Goal: Information Seeking & Learning: Check status

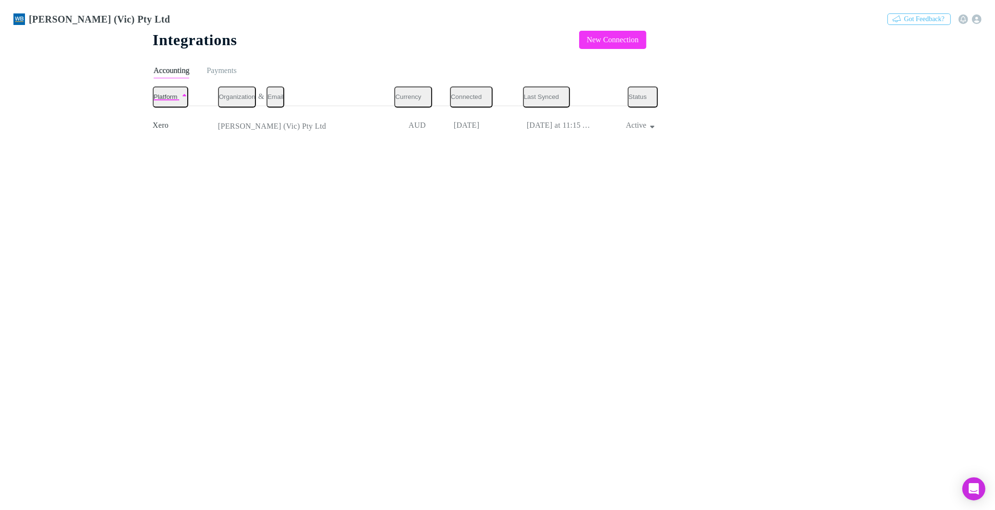
click at [53, 13] on h3 "[PERSON_NAME] (Vic) Pty Ltd" at bounding box center [99, 19] width 141 height 12
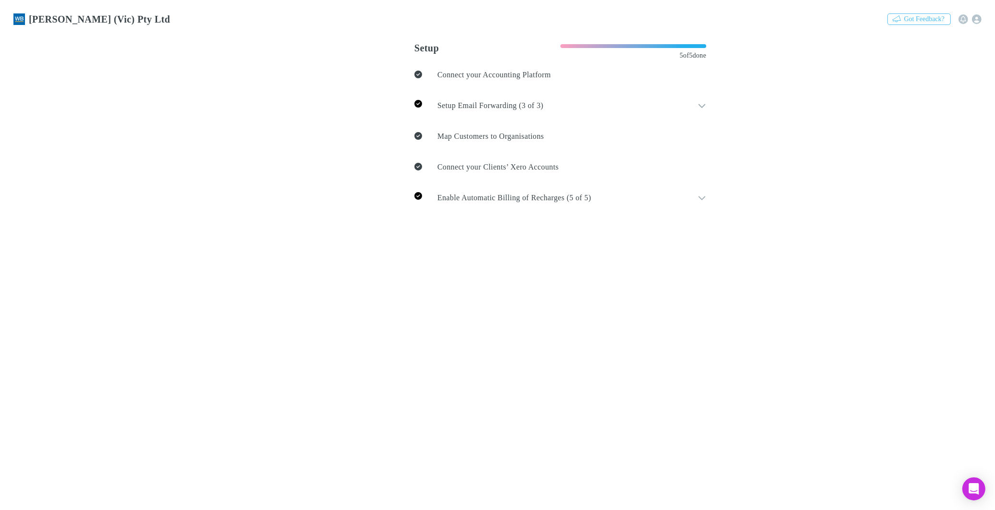
click at [312, 66] on link "Invoices" at bounding box center [333, 60] width 43 height 11
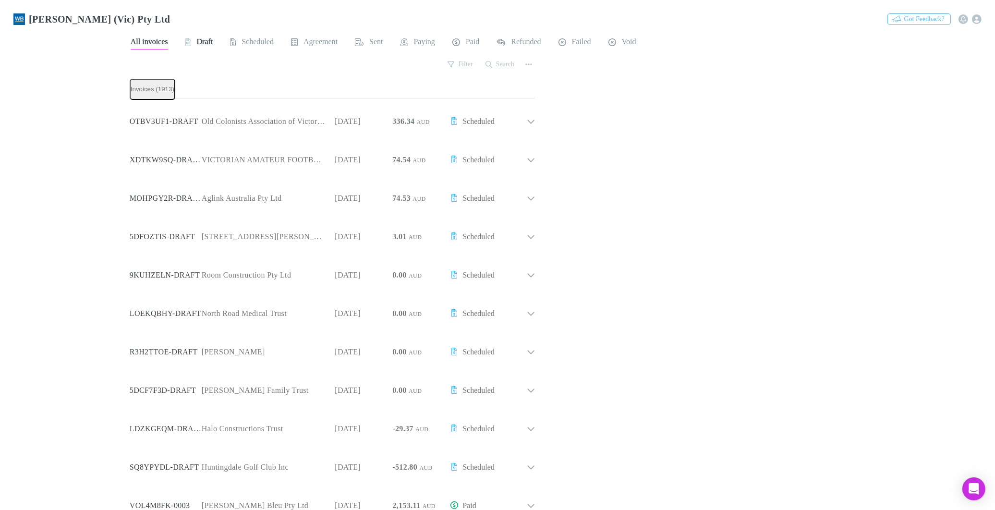
click at [206, 37] on span "Draft" at bounding box center [205, 43] width 16 height 12
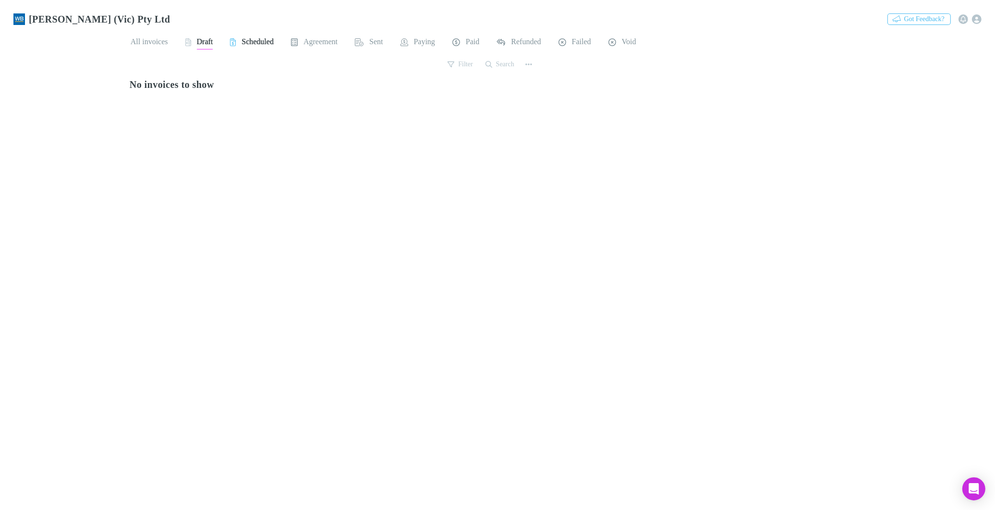
click at [254, 40] on span "Scheduled" at bounding box center [257, 43] width 32 height 12
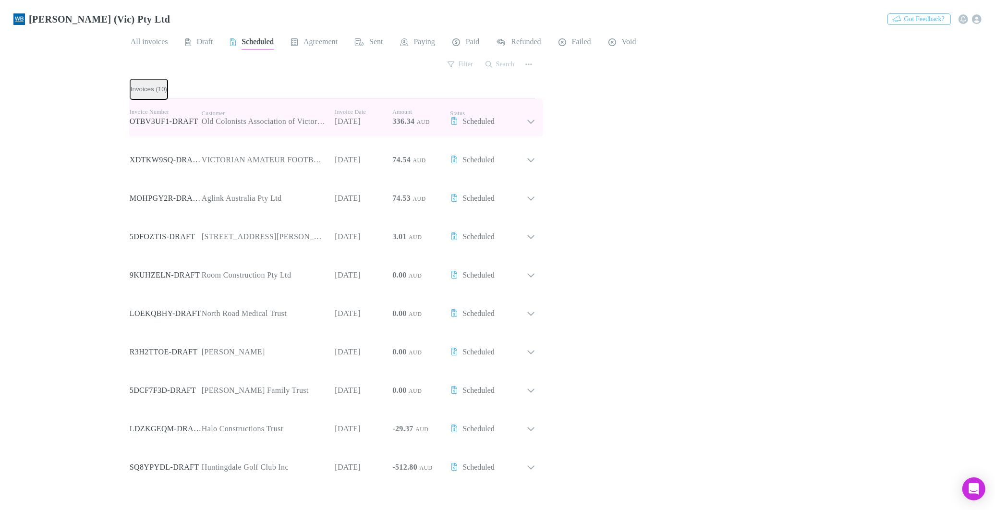
click at [527, 119] on icon at bounding box center [531, 117] width 9 height 17
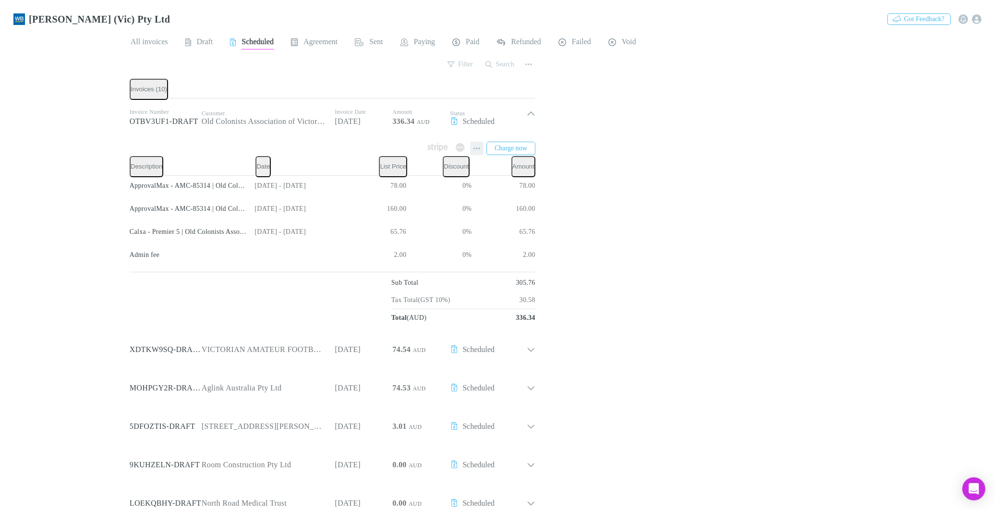
click at [473, 147] on icon "button" at bounding box center [476, 148] width 7 height 8
click at [375, 281] on p "View agreement" at bounding box center [400, 280] width 117 height 12
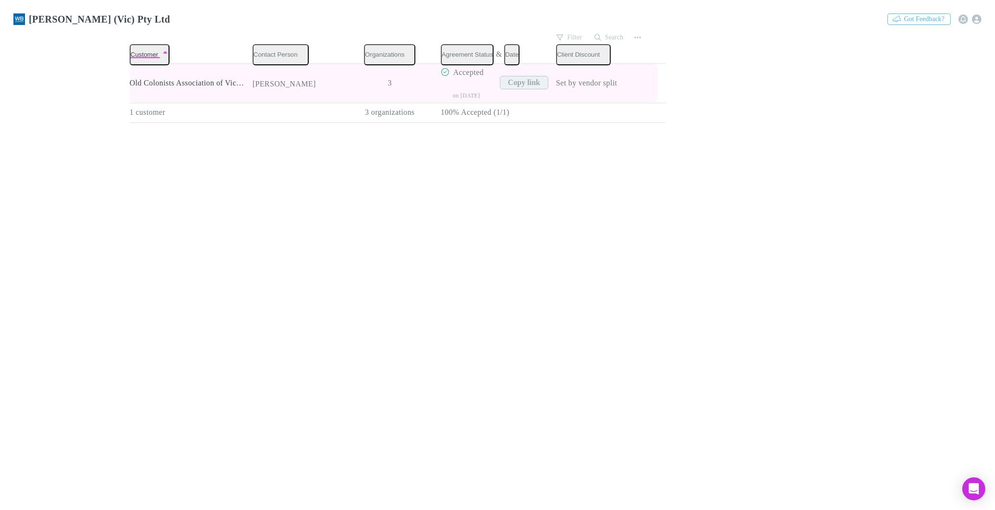
click at [500, 78] on button "Copy link" at bounding box center [524, 82] width 48 height 13
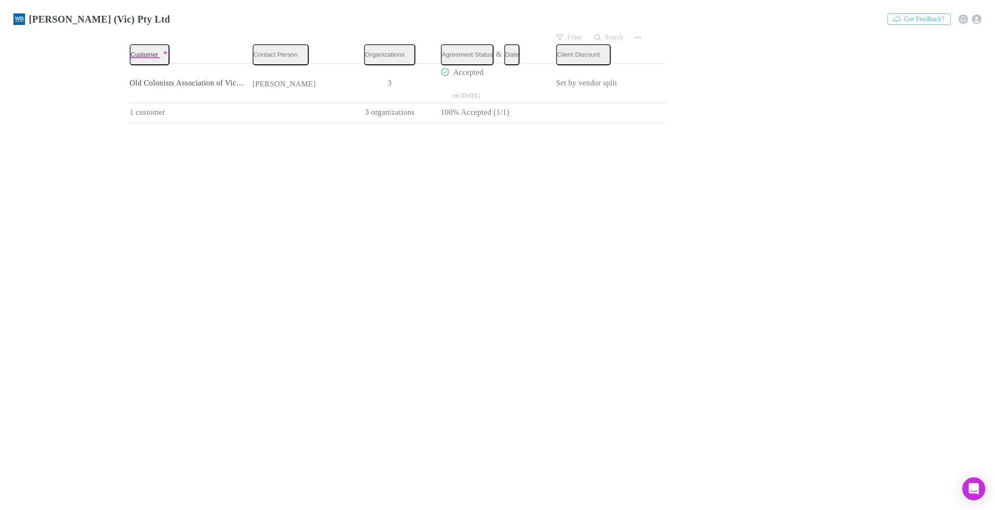
click at [310, 66] on link "Invoices" at bounding box center [331, 60] width 43 height 11
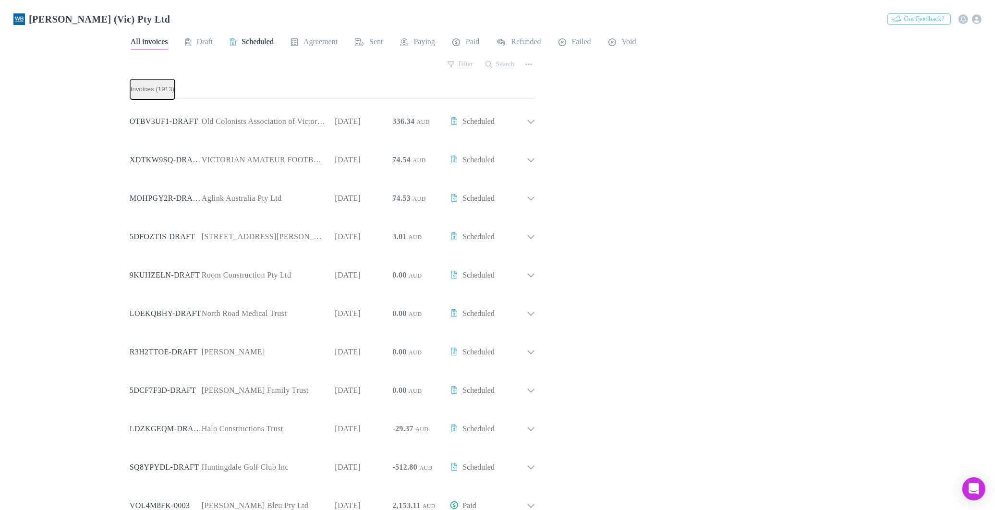
click at [263, 39] on span "Scheduled" at bounding box center [257, 43] width 32 height 12
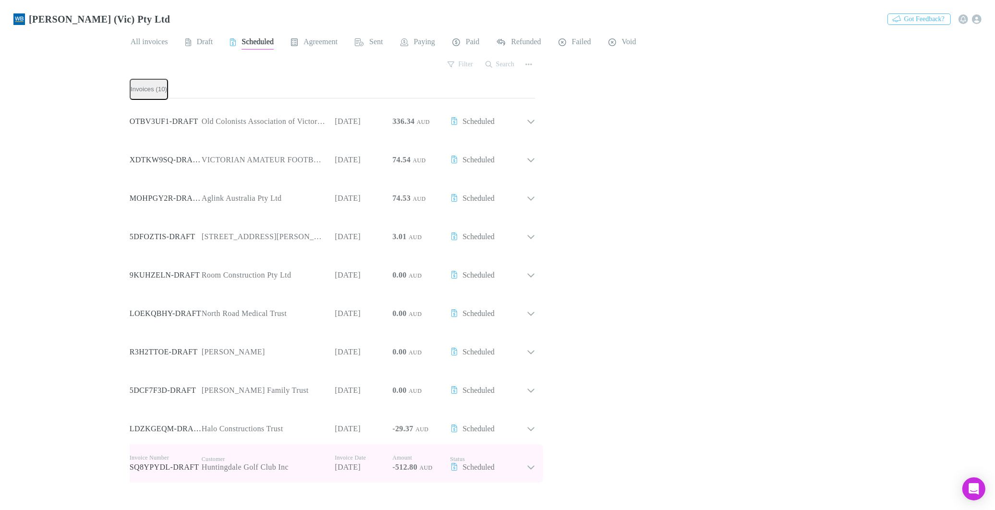
click at [527, 462] on icon at bounding box center [531, 463] width 9 height 17
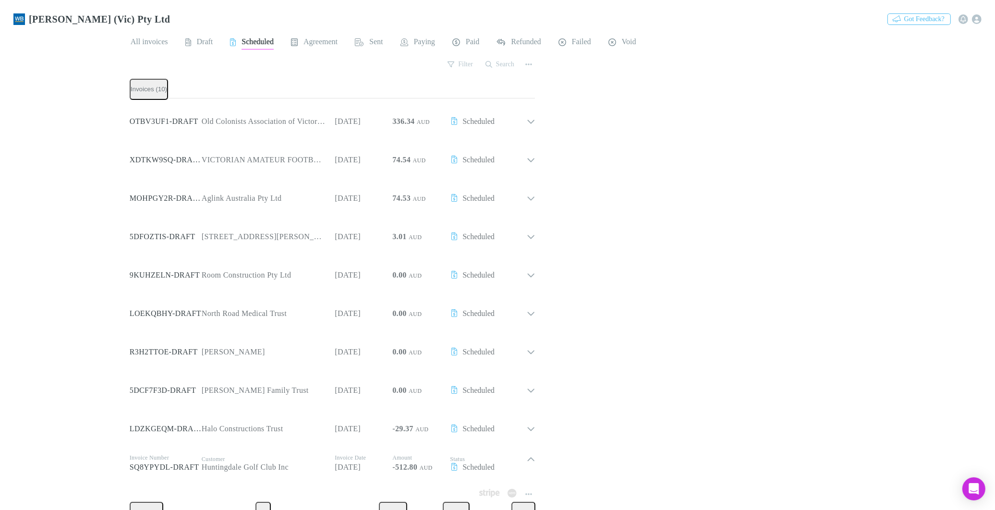
scroll to position [188, 0]
click at [525, 493] on icon "button" at bounding box center [528, 494] width 7 height 2
click at [433, 420] on p "View agreement" at bounding box center [457, 420] width 117 height 12
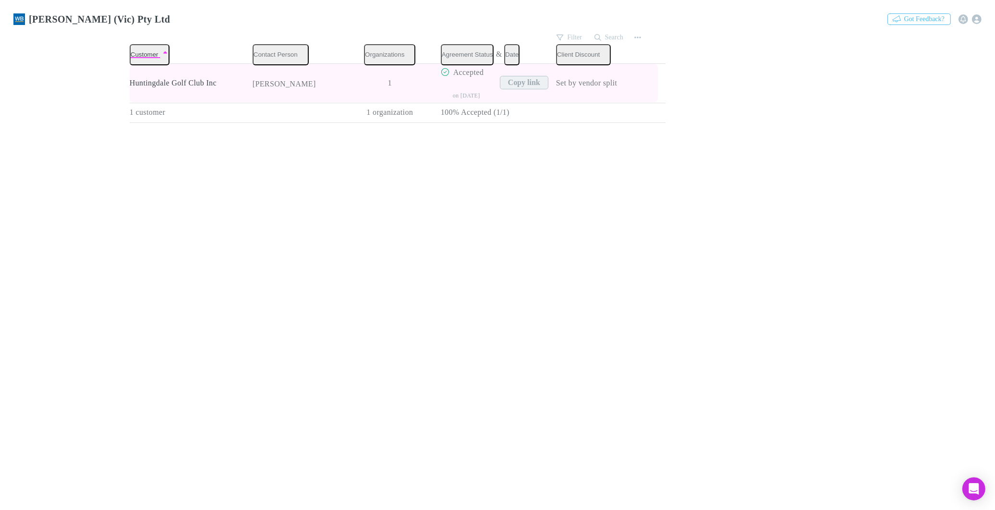
click at [500, 80] on button "Copy link" at bounding box center [524, 82] width 48 height 13
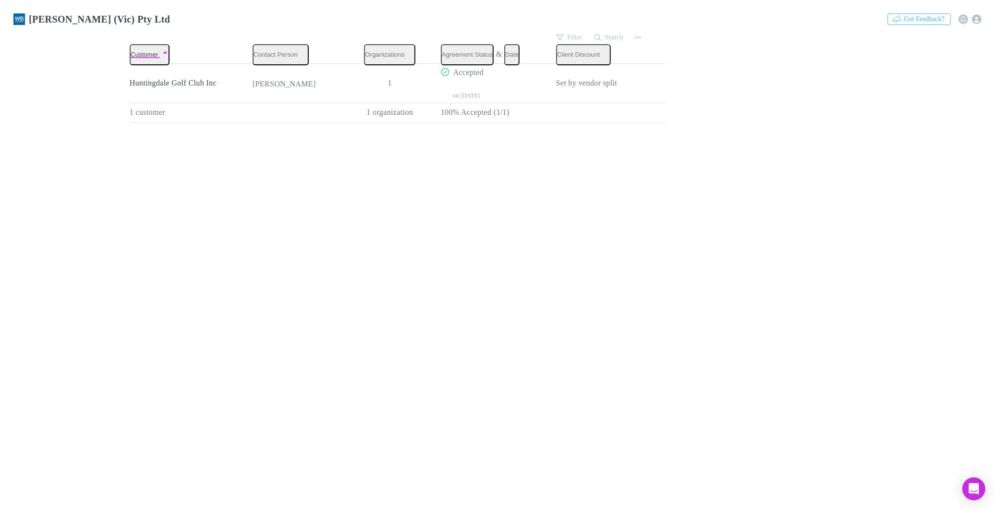
click at [310, 66] on link "Invoices" at bounding box center [331, 60] width 43 height 11
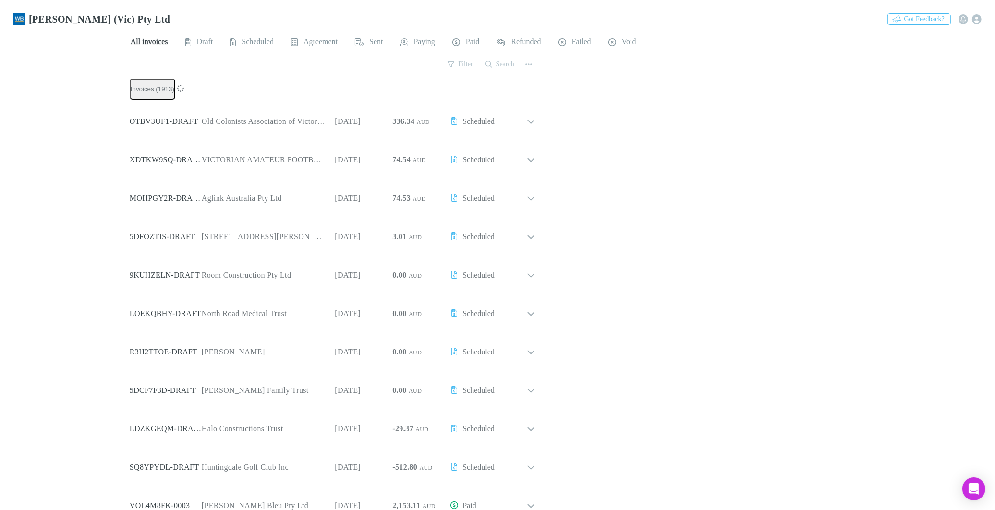
scroll to position [533, 0]
click at [322, 37] on span "Agreement" at bounding box center [320, 43] width 34 height 12
click at [248, 37] on span "Scheduled" at bounding box center [257, 43] width 32 height 12
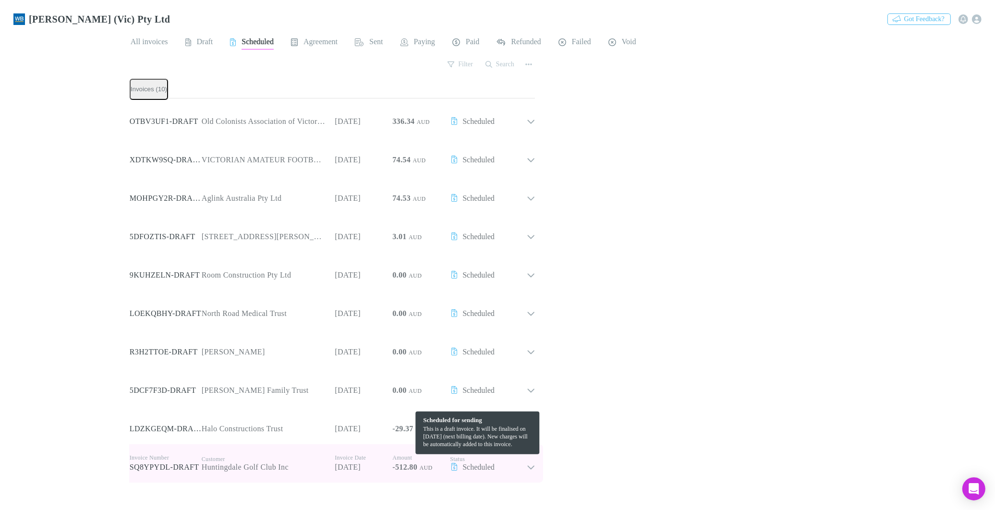
click at [527, 463] on icon at bounding box center [531, 463] width 9 height 17
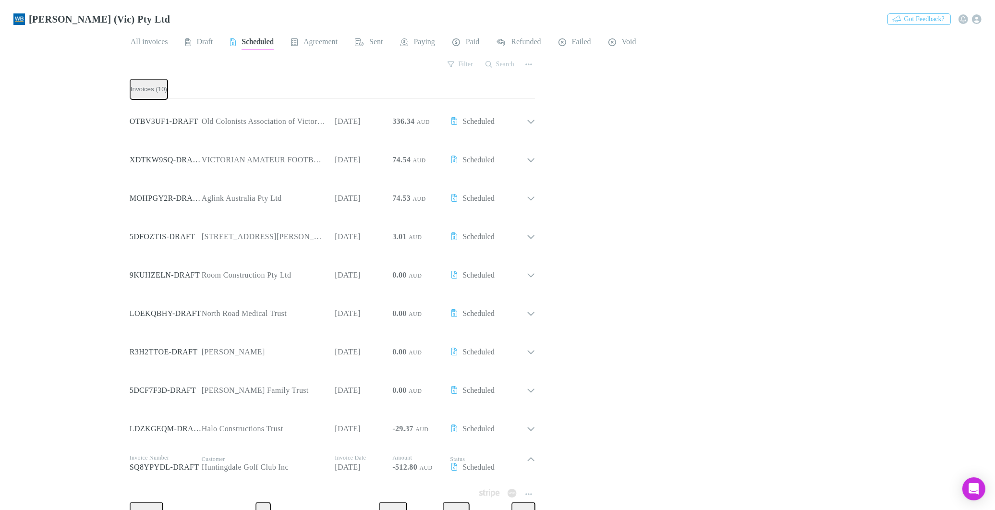
scroll to position [160, 0]
click at [525, 490] on icon "button" at bounding box center [528, 494] width 7 height 8
click at [320, 325] on div at bounding box center [497, 255] width 995 height 510
click at [525, 490] on icon "button" at bounding box center [528, 494] width 7 height 8
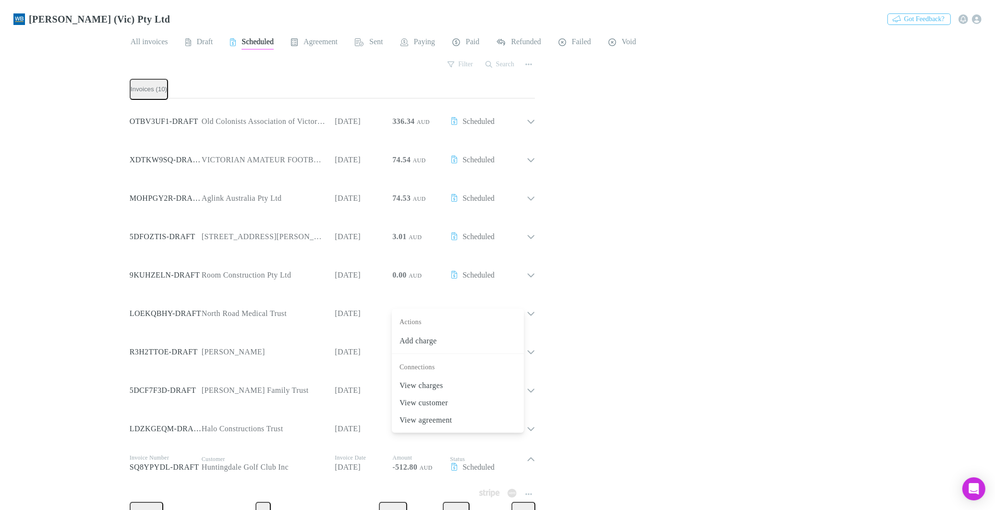
click at [518, 301] on div at bounding box center [497, 255] width 995 height 510
click at [525, 490] on icon "button" at bounding box center [528, 494] width 7 height 8
click at [274, 494] on div at bounding box center [497, 255] width 995 height 510
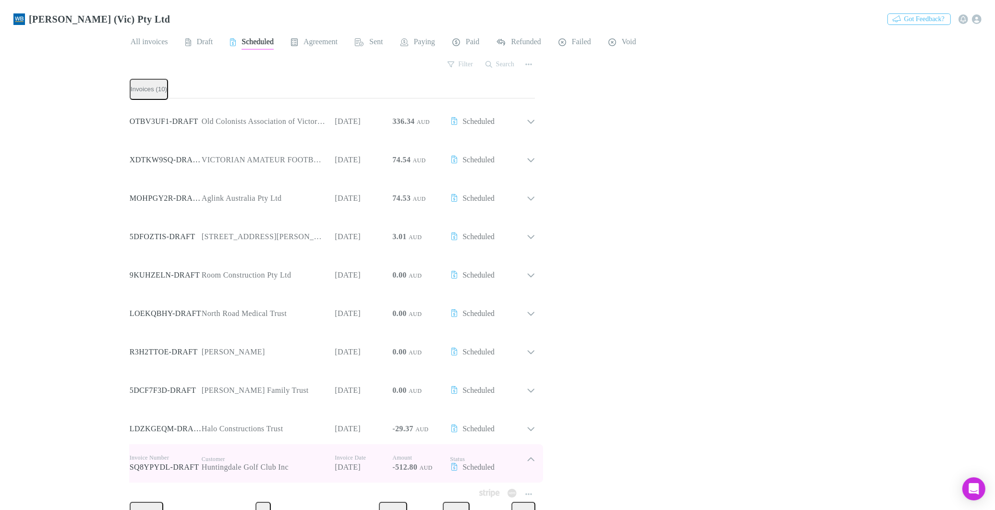
click at [527, 455] on icon at bounding box center [531, 463] width 9 height 17
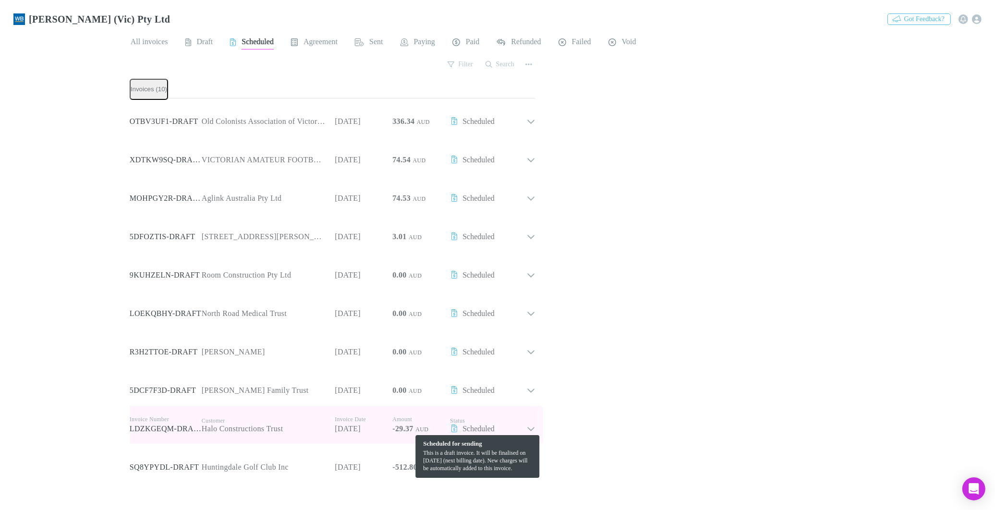
click at [511, 424] on div "Scheduled" at bounding box center [488, 428] width 77 height 9
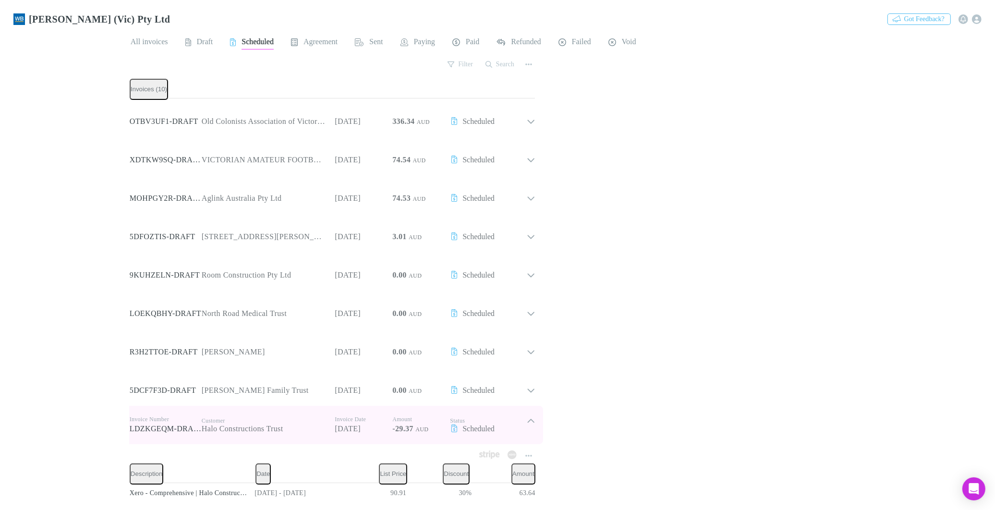
scroll to position [160, 0]
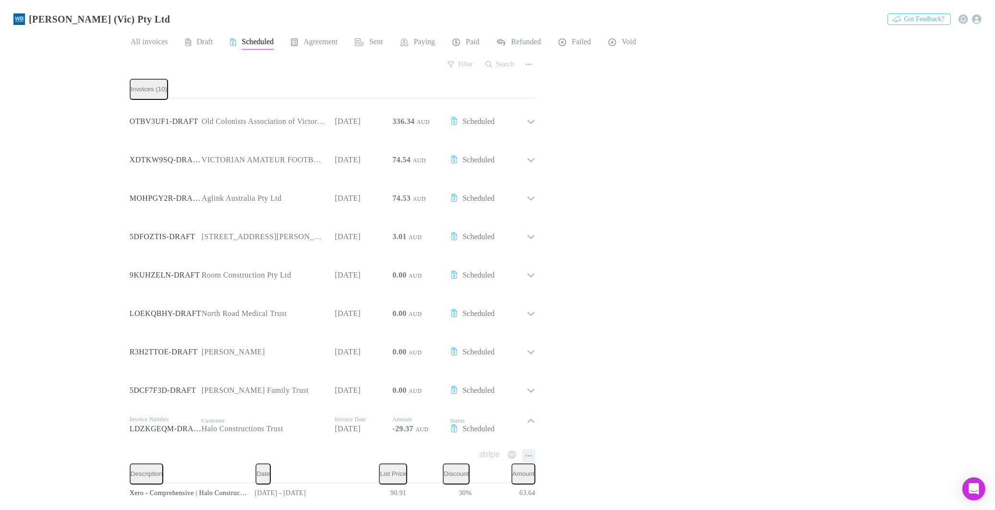
click at [522, 449] on button "button" at bounding box center [528, 455] width 13 height 13
click at [252, 450] on div at bounding box center [497, 255] width 995 height 510
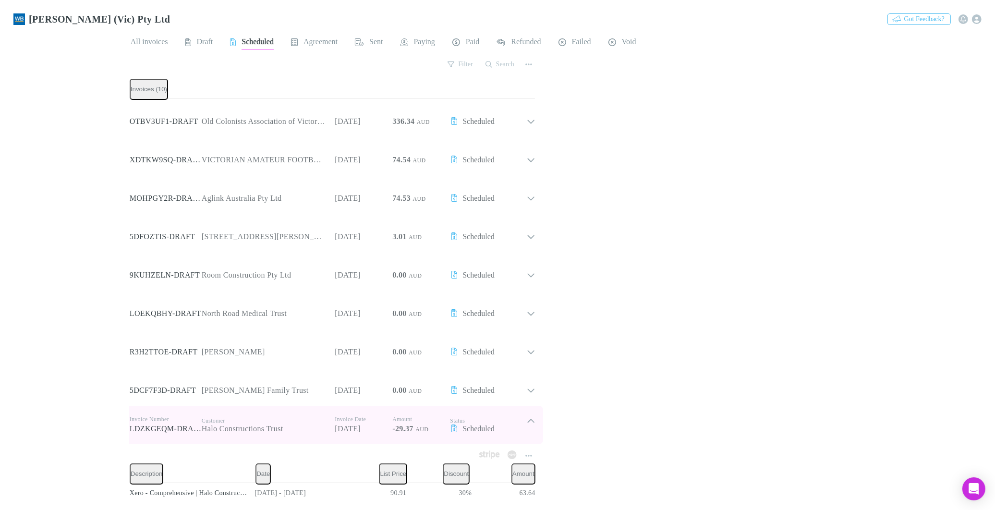
click at [527, 416] on icon at bounding box center [531, 424] width 9 height 17
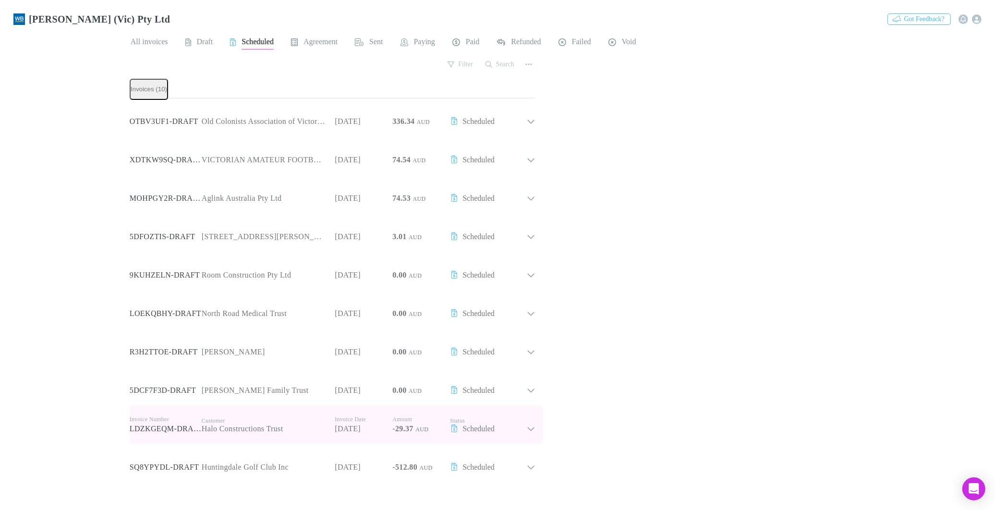
scroll to position [0, 0]
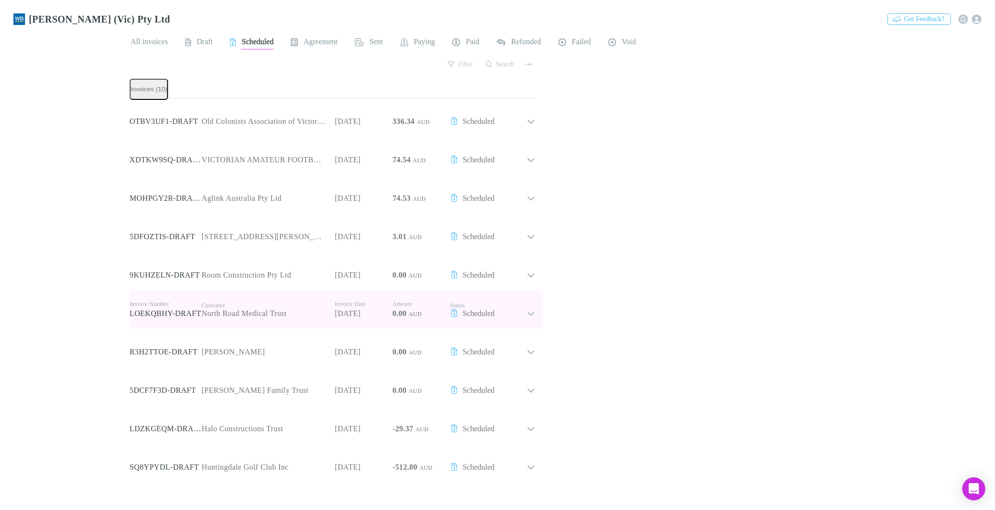
click at [527, 305] on icon at bounding box center [531, 309] width 9 height 17
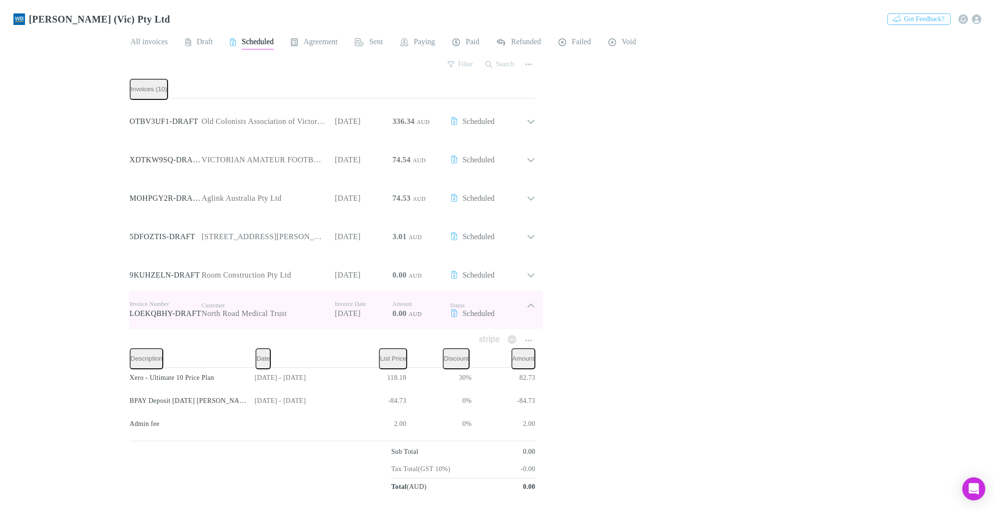
click at [527, 305] on icon at bounding box center [531, 309] width 9 height 17
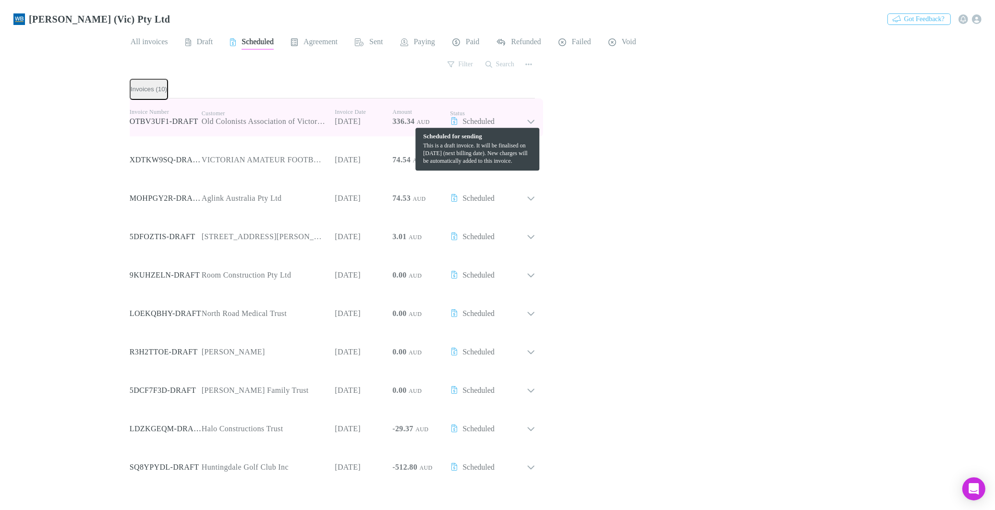
click at [512, 117] on div "Scheduled" at bounding box center [488, 121] width 77 height 9
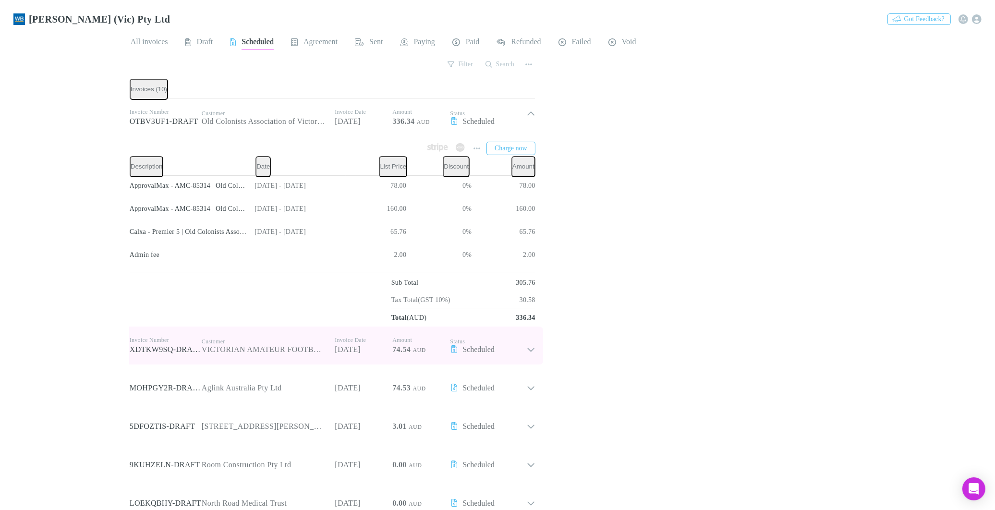
click at [527, 344] on icon at bounding box center [531, 345] width 9 height 17
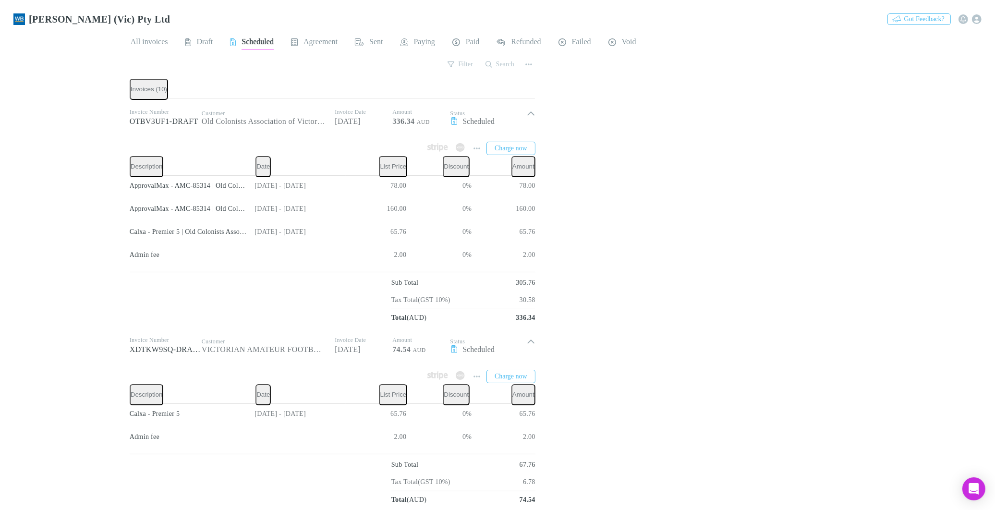
scroll to position [160, 0]
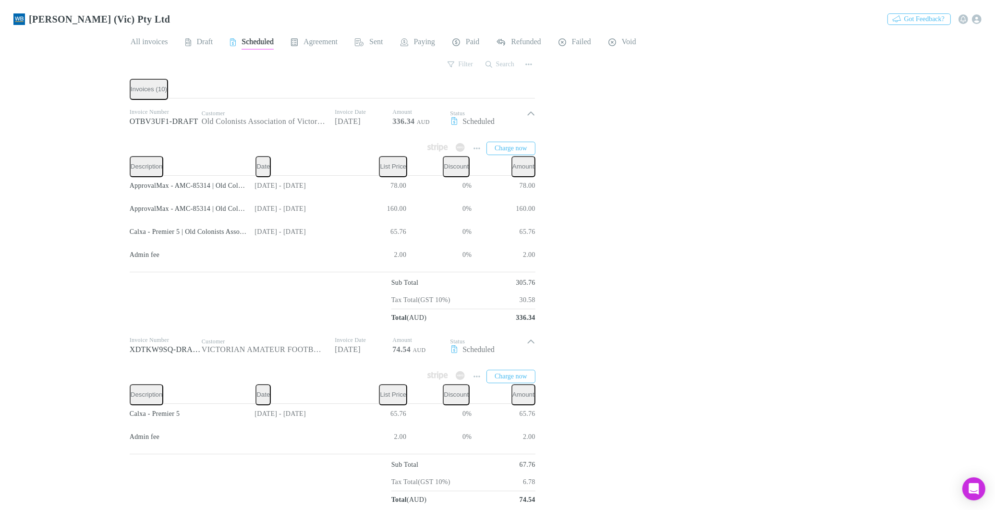
click at [434, 370] on p "View agreement" at bounding box center [457, 369] width 117 height 12
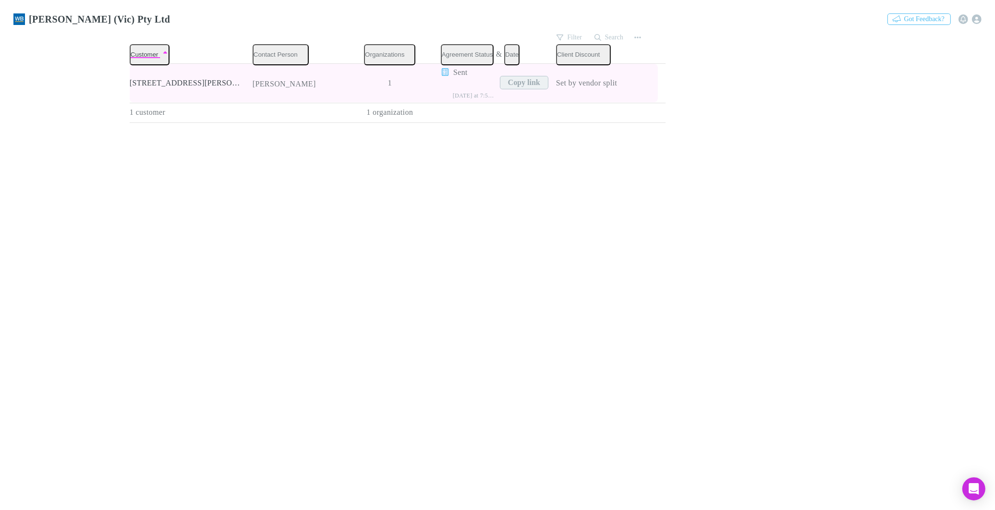
click at [500, 76] on button "Copy link" at bounding box center [524, 82] width 48 height 13
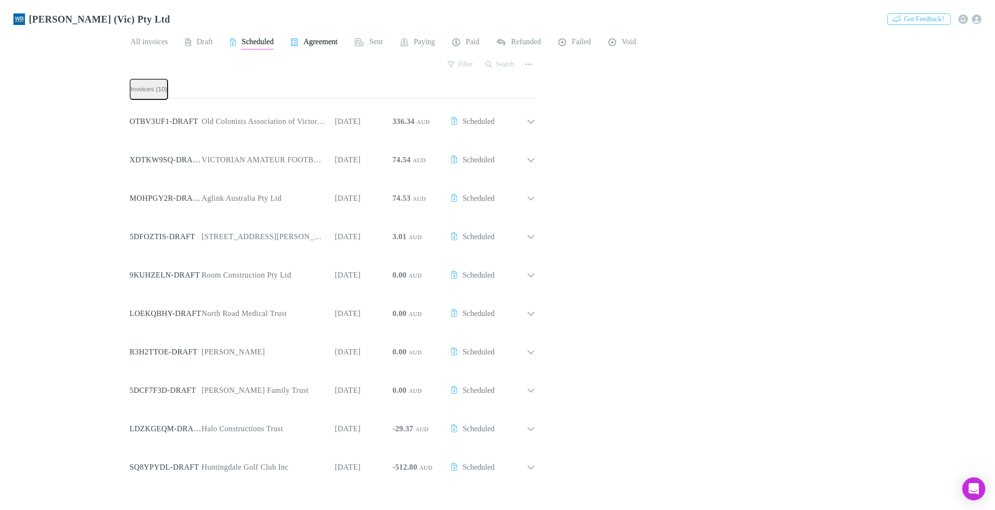
click at [321, 37] on span "Agreement" at bounding box center [320, 43] width 34 height 12
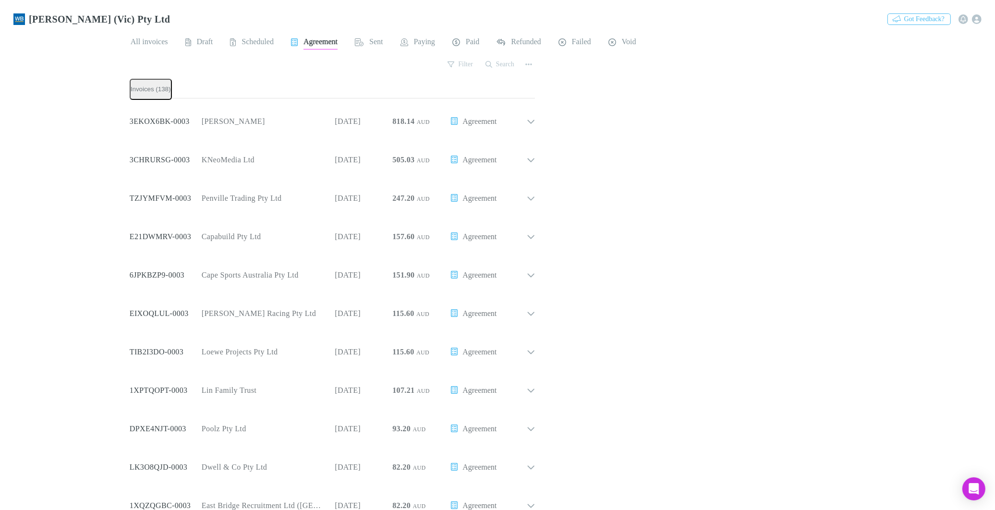
scroll to position [759, 0]
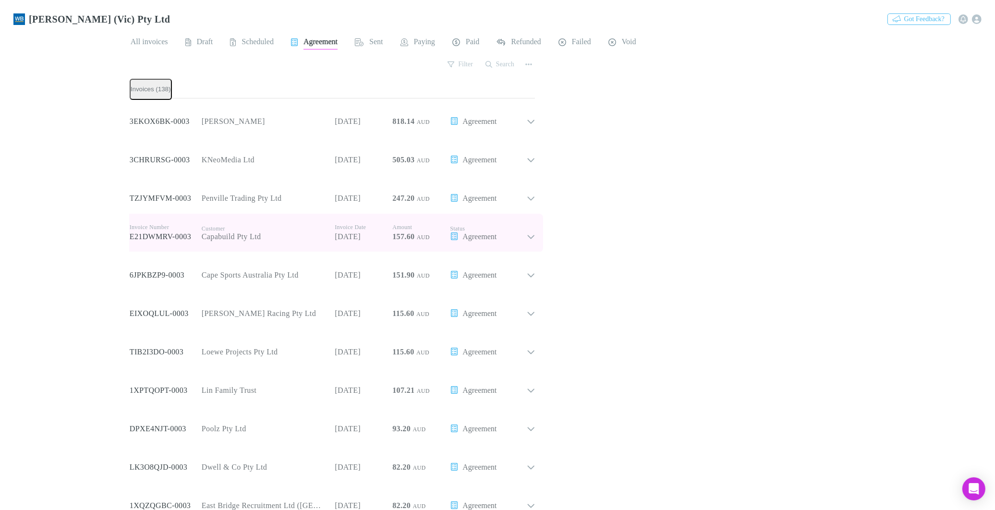
scroll to position [0, 0]
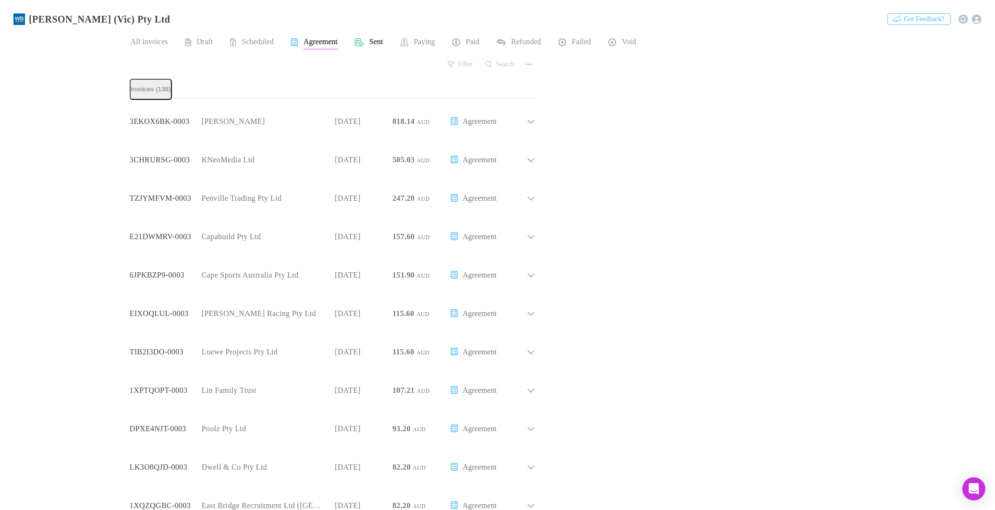
click at [379, 37] on span "Sent" at bounding box center [375, 43] width 13 height 12
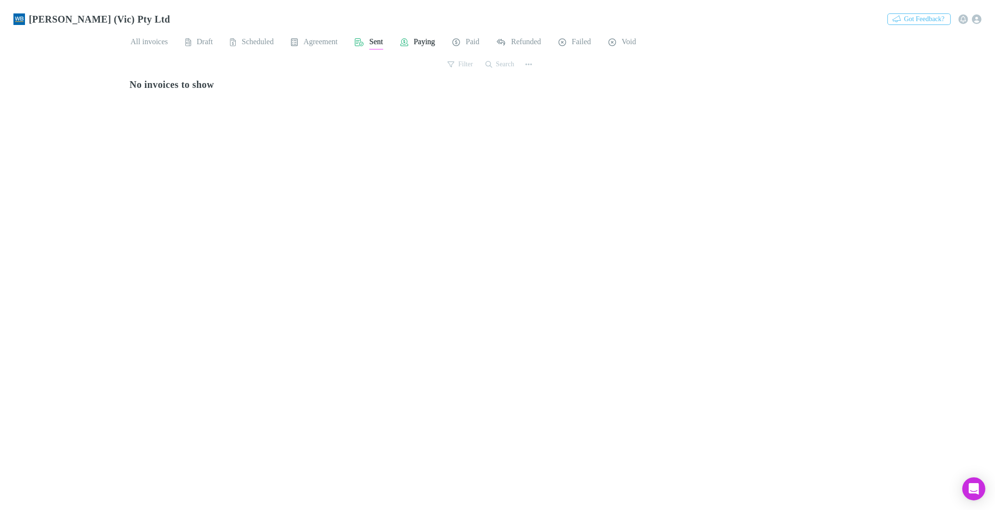
click at [435, 38] on span "Paying" at bounding box center [424, 43] width 21 height 12
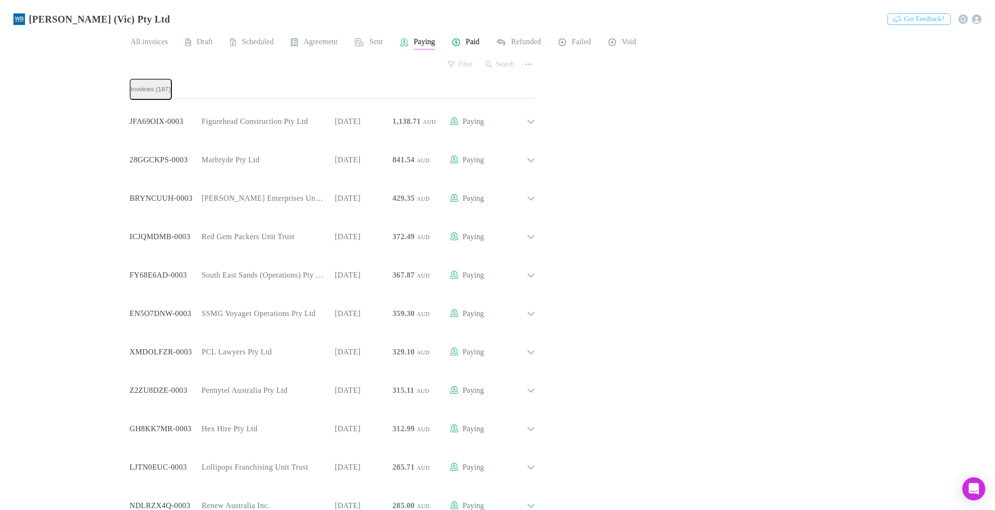
click at [479, 40] on span "Paid" at bounding box center [472, 43] width 13 height 12
click at [452, 62] on button "Filter" at bounding box center [461, 65] width 36 height 12
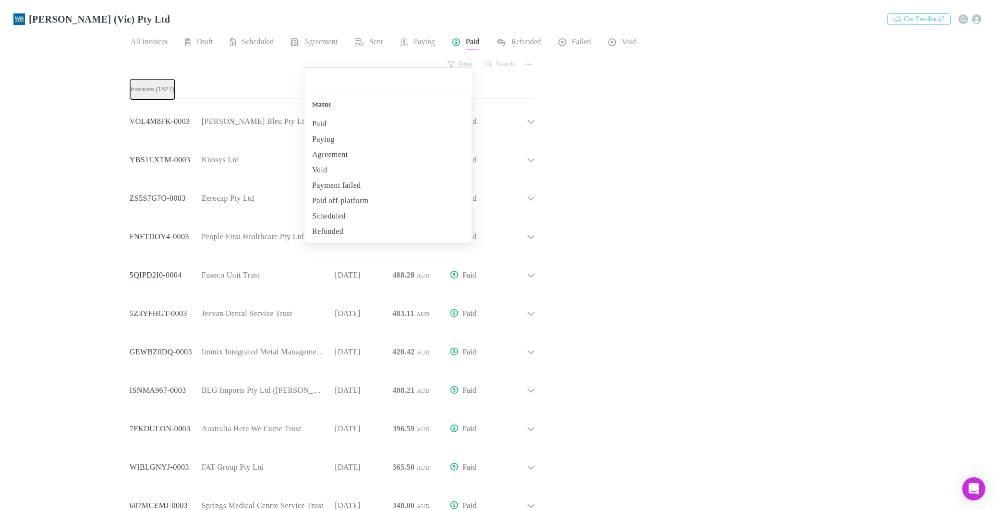
click at [496, 60] on div at bounding box center [497, 255] width 995 height 510
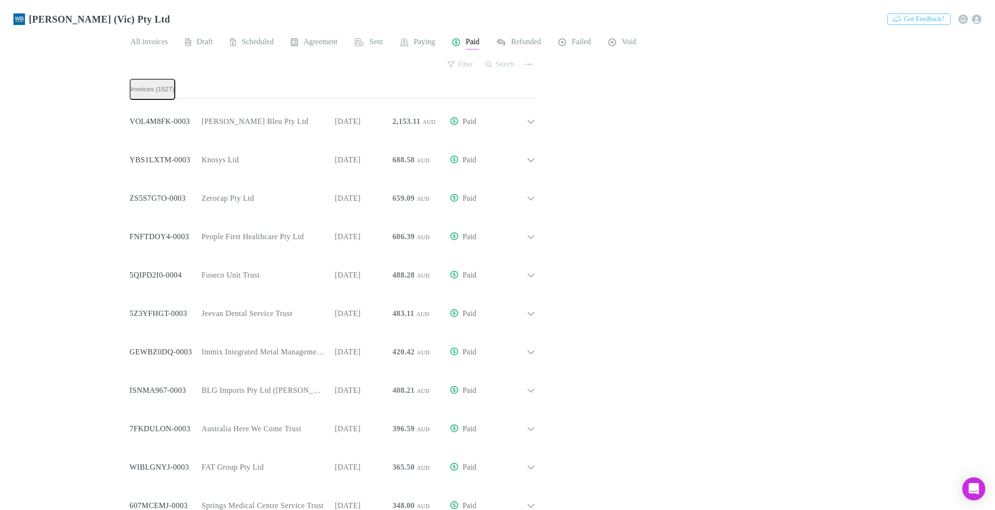
click at [496, 60] on button "Search" at bounding box center [499, 65] width 39 height 12
click at [430, 61] on div "Filter Search" at bounding box center [333, 68] width 406 height 21
click at [525, 60] on icon "button" at bounding box center [528, 64] width 7 height 8
click at [715, 92] on div at bounding box center [497, 255] width 995 height 510
click at [464, 60] on button "Filter" at bounding box center [461, 65] width 36 height 12
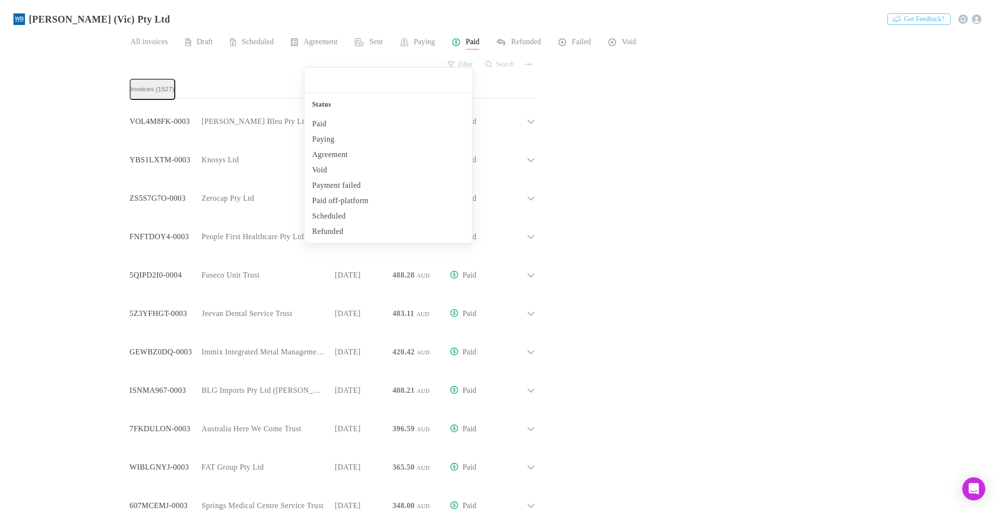
click at [911, 74] on div at bounding box center [497, 255] width 995 height 510
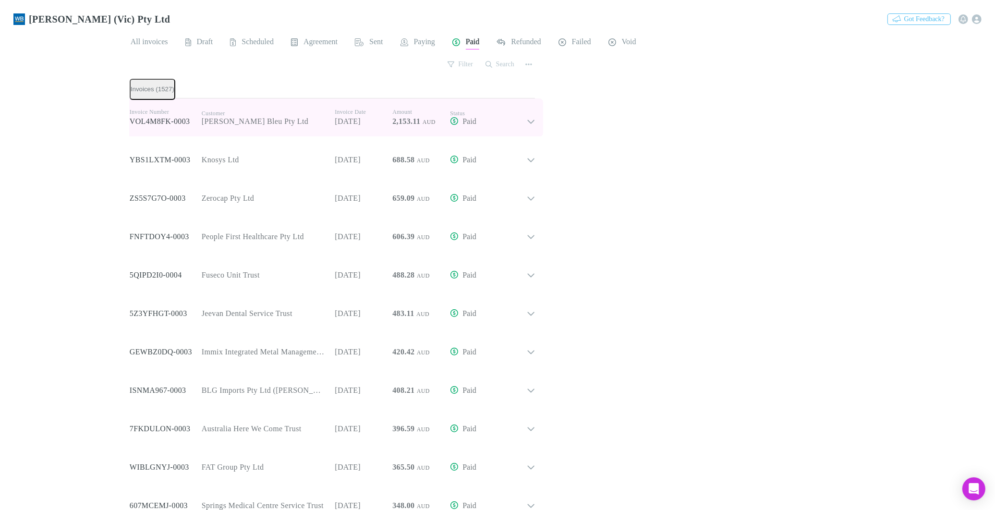
click at [335, 108] on p "Invoice Date" at bounding box center [364, 112] width 58 height 8
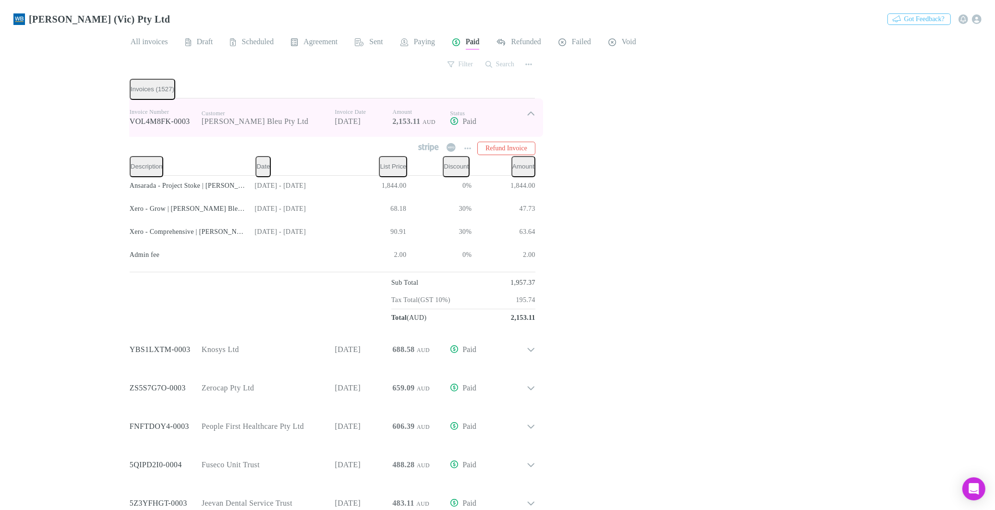
click at [335, 108] on p "Invoice Date" at bounding box center [364, 112] width 58 height 8
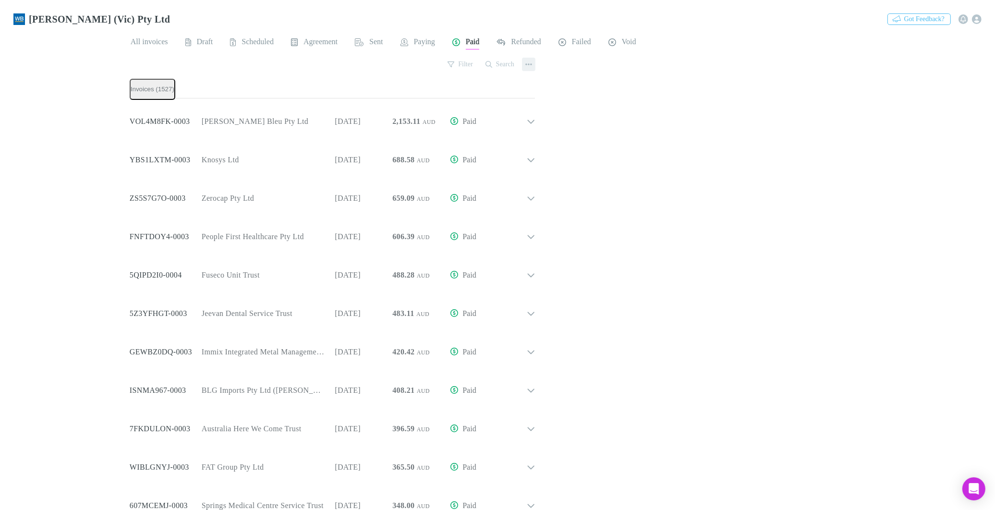
click at [525, 61] on icon "button" at bounding box center [528, 64] width 7 height 8
click at [456, 91] on p "Export invoices" at bounding box center [465, 93] width 117 height 12
click at [464, 61] on button "Filter" at bounding box center [461, 65] width 36 height 12
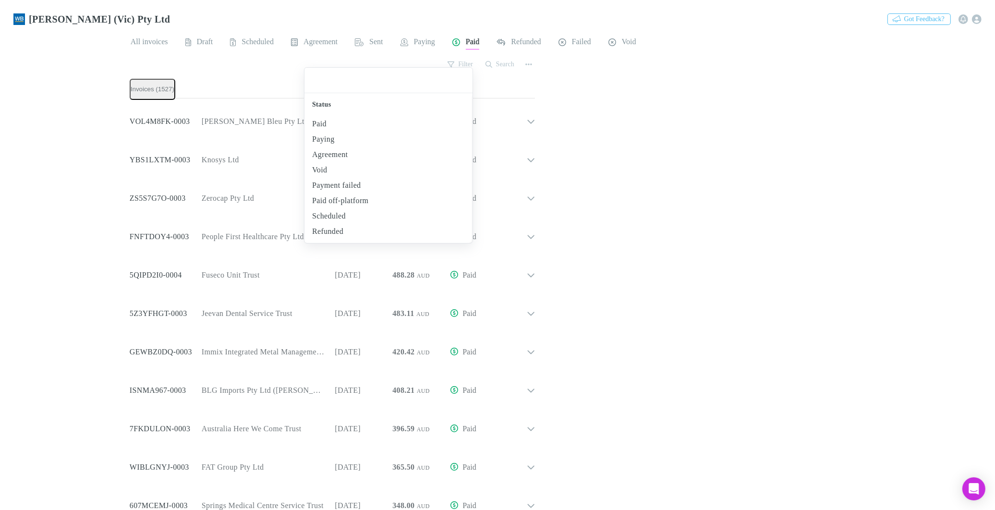
click at [529, 57] on div at bounding box center [497, 255] width 995 height 510
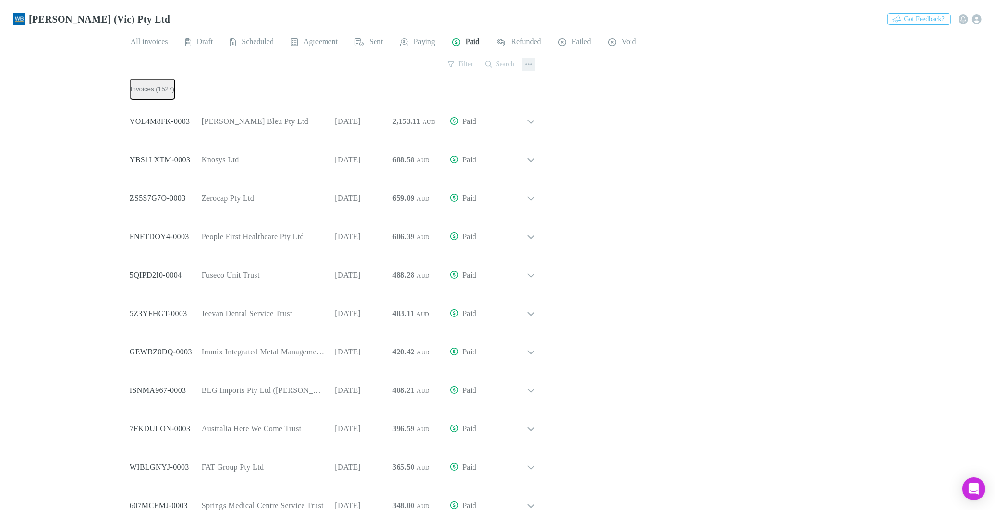
click at [525, 60] on icon "button" at bounding box center [528, 64] width 7 height 8
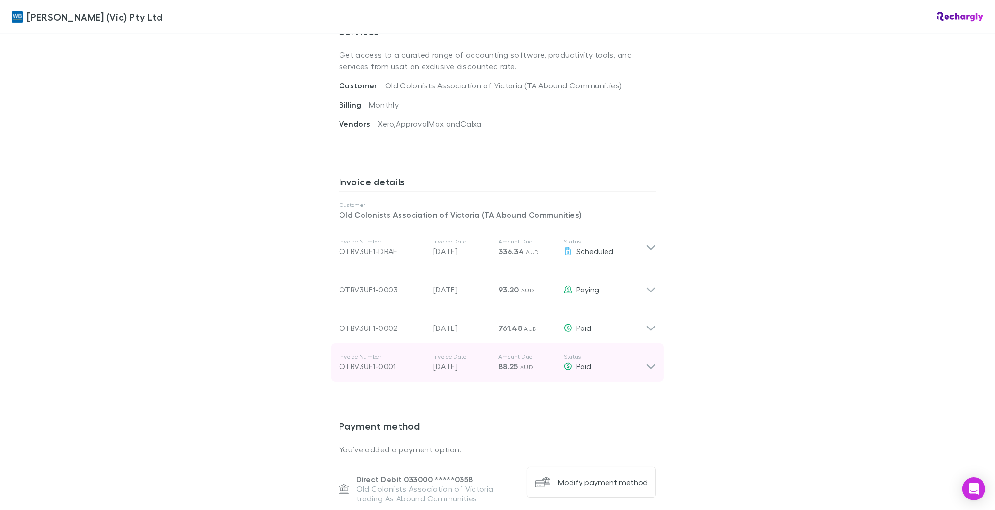
scroll to position [426, 0]
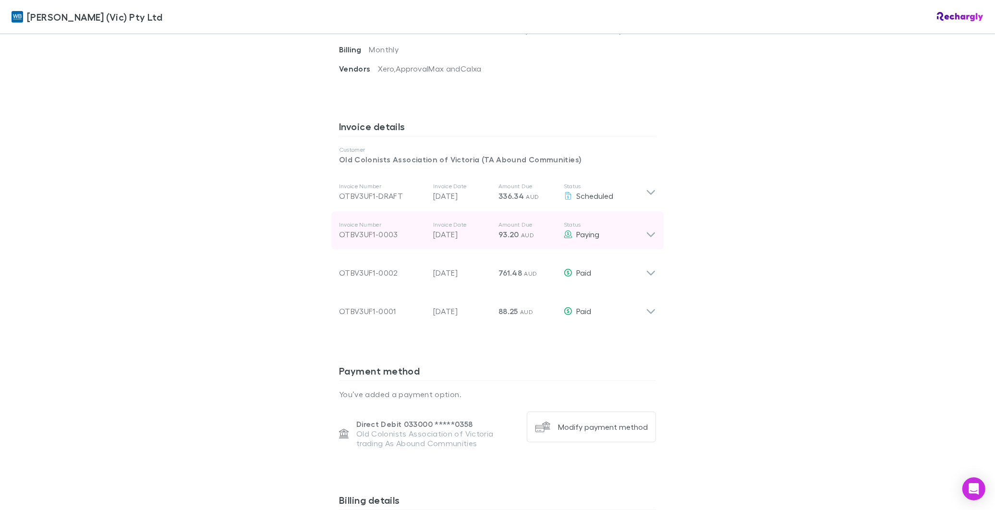
click at [646, 238] on icon at bounding box center [651, 230] width 10 height 19
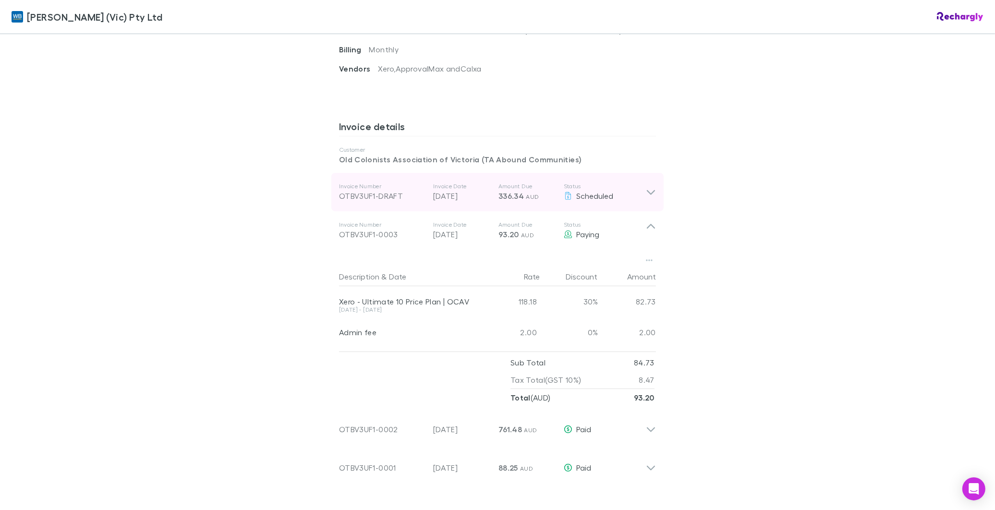
click at [652, 190] on div "Invoice Number OTBV3UF1-DRAFT Invoice Date 28 Oct 2025 Amount Due 336.34 AUD St…" at bounding box center [497, 192] width 332 height 38
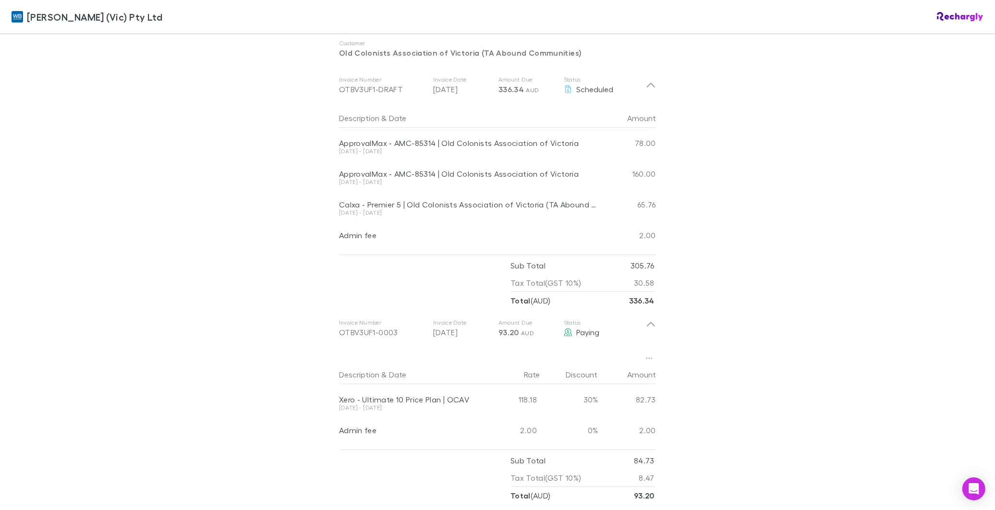
scroll to position [533, 0]
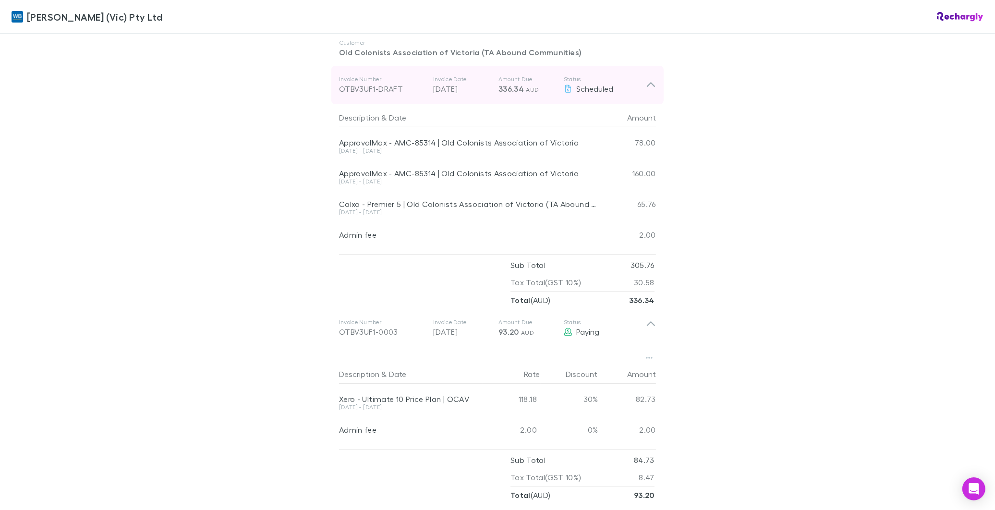
click at [646, 88] on icon at bounding box center [651, 85] width 10 height 12
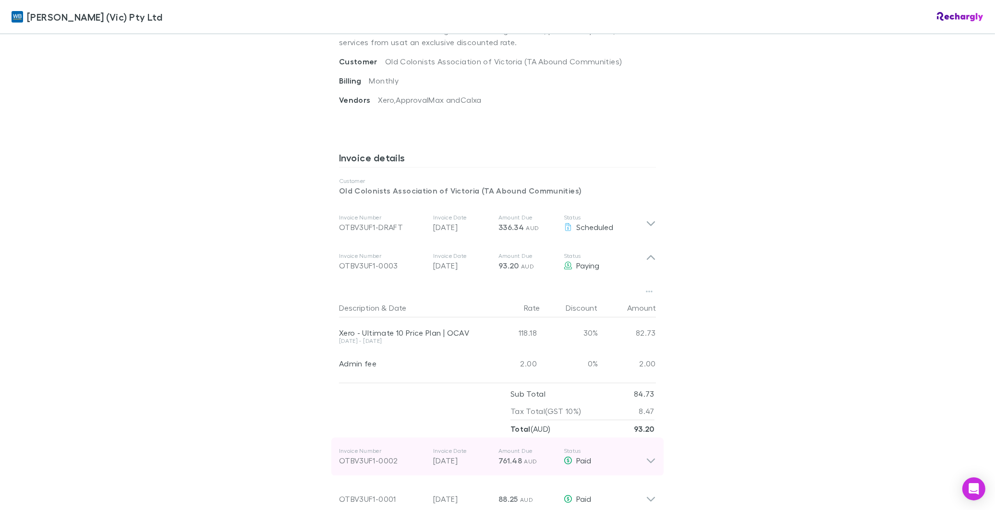
scroll to position [373, 0]
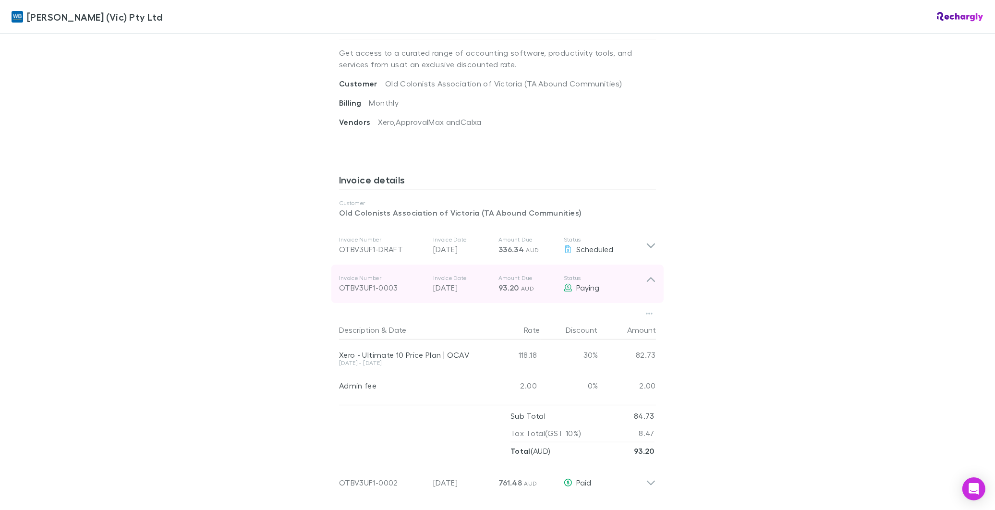
click at [653, 279] on div "Invoice Number OTBV3UF1-0003 Invoice Date 28 Sep 2025 Amount Due 93.20 AUD Stat…" at bounding box center [497, 283] width 332 height 38
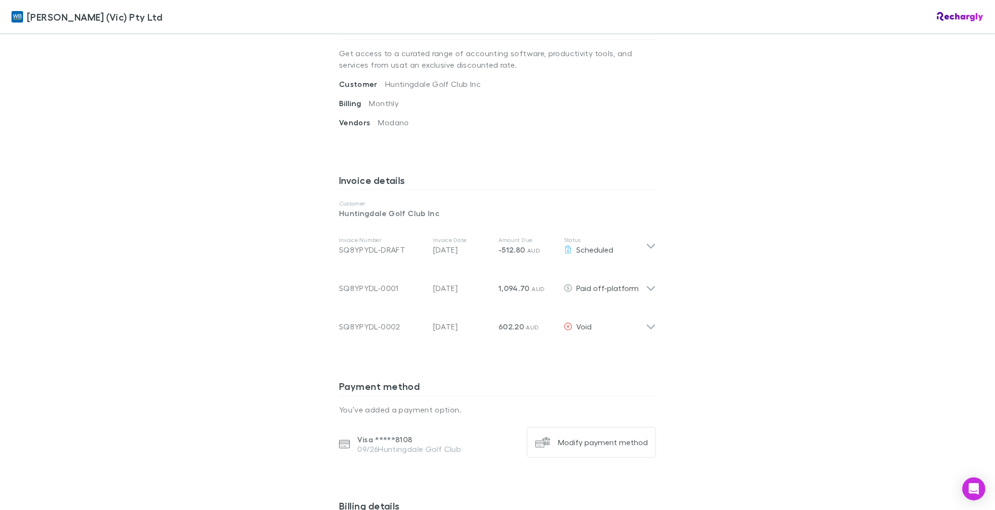
scroll to position [373, 0]
